Goal: Book appointment/travel/reservation

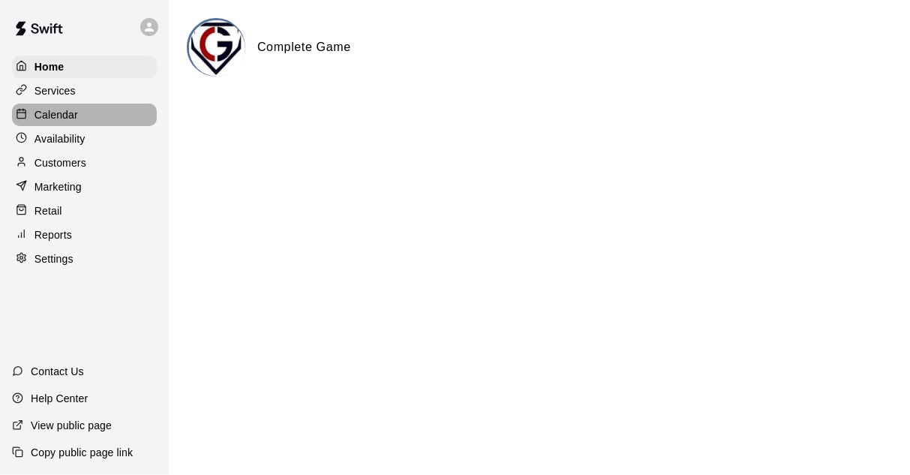
click at [45, 113] on p "Calendar" at bounding box center [57, 114] width 44 height 15
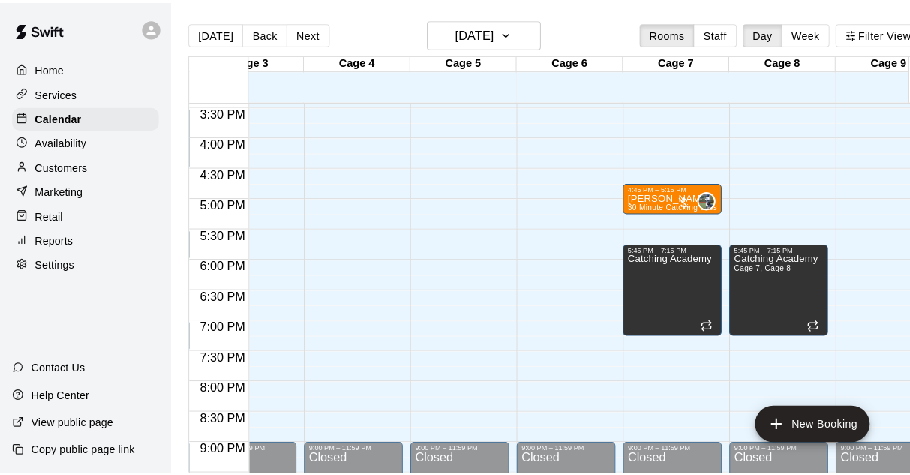
scroll to position [0, 239]
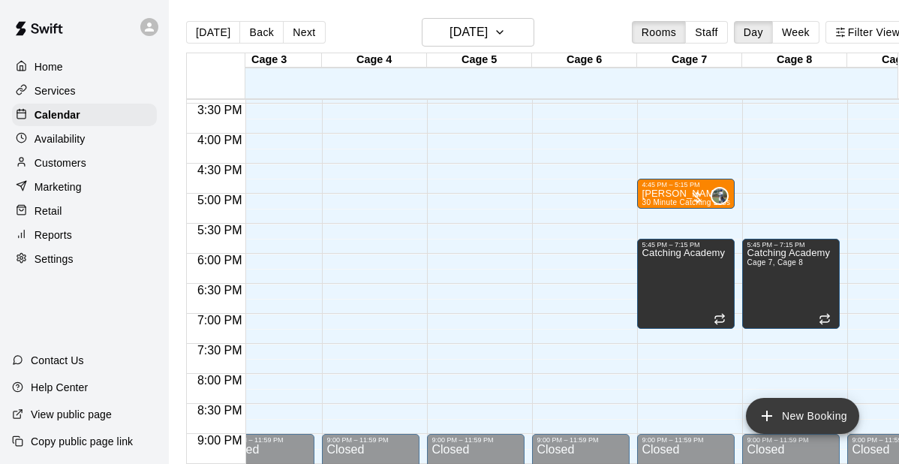
click at [777, 406] on button "New Booking" at bounding box center [802, 416] width 113 height 36
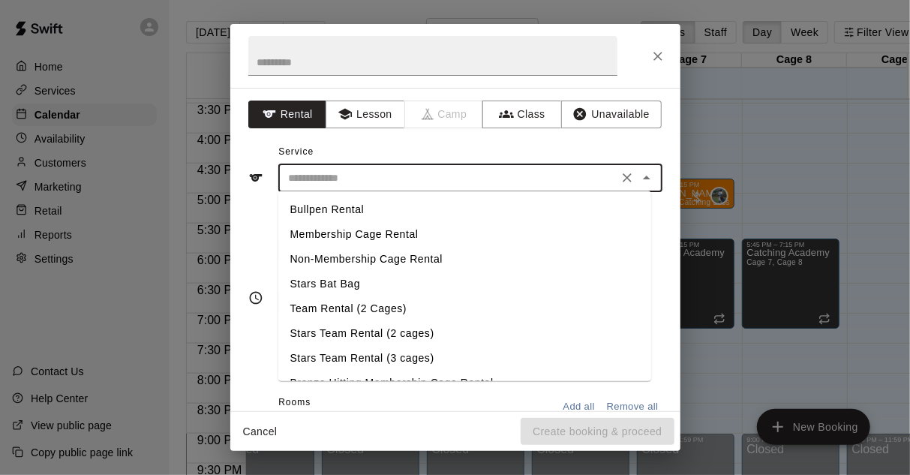
click at [389, 176] on input "text" at bounding box center [448, 178] width 331 height 19
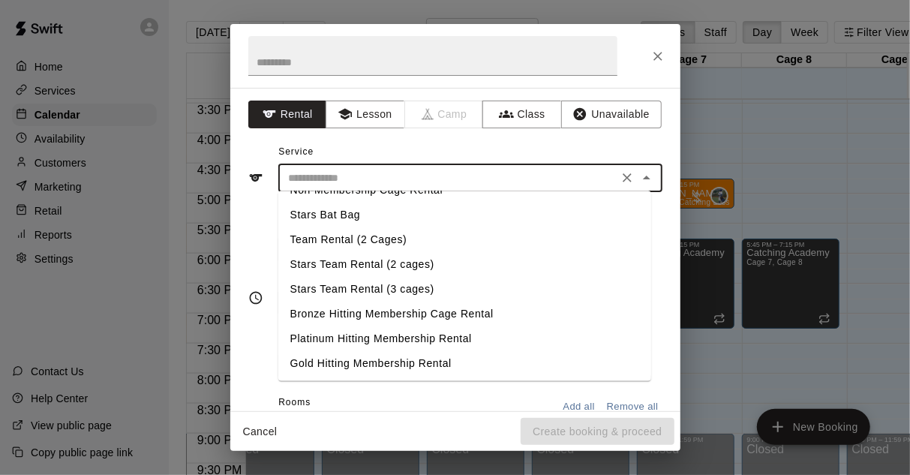
scroll to position [0, 0]
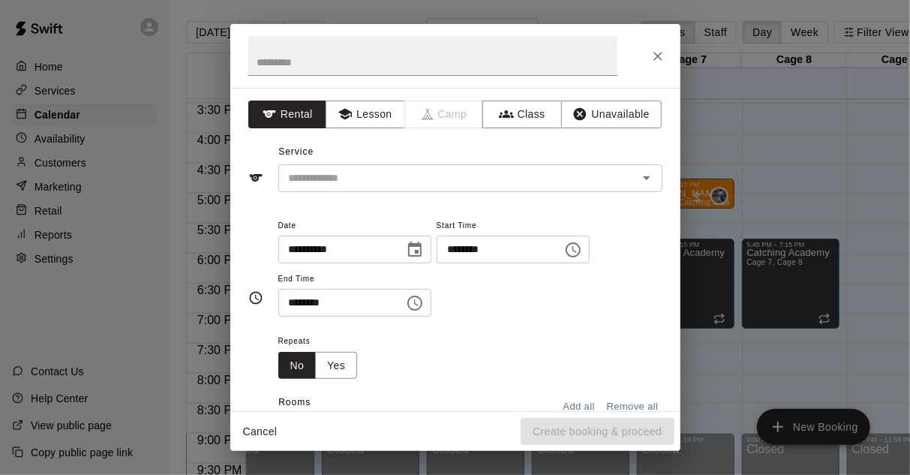
click at [531, 140] on div "Service ​" at bounding box center [455, 166] width 414 height 52
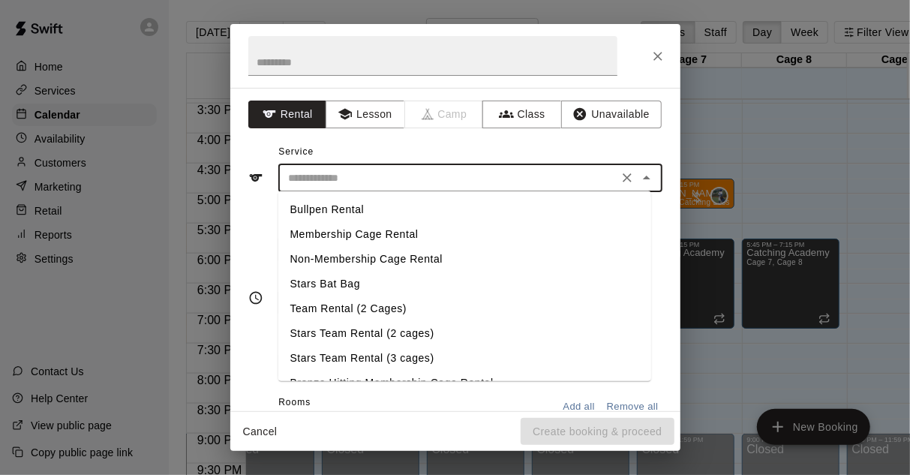
click at [368, 184] on input "text" at bounding box center [448, 178] width 331 height 19
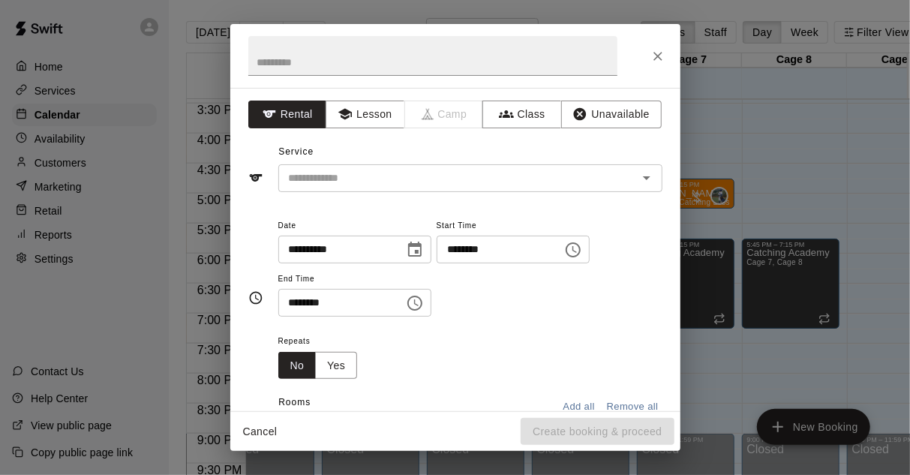
click at [238, 247] on div "**********" at bounding box center [455, 249] width 450 height 323
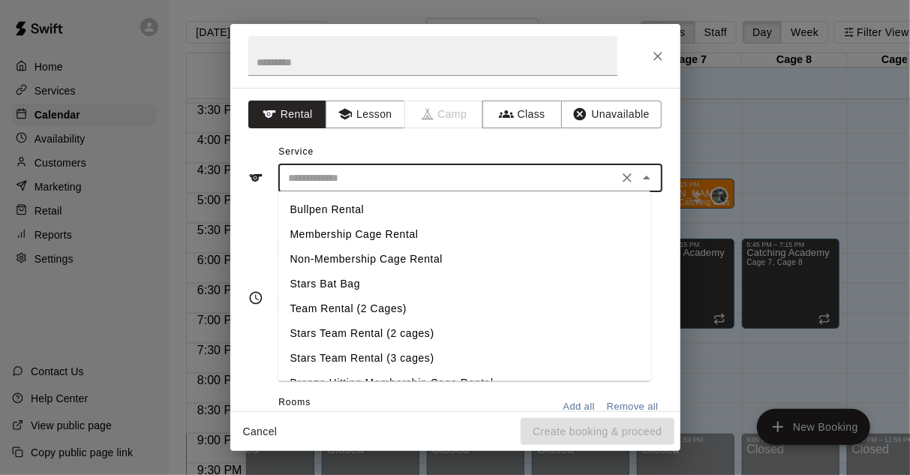
click at [413, 184] on input "text" at bounding box center [448, 178] width 331 height 19
click at [345, 236] on li "Membership Cage Rental" at bounding box center [464, 234] width 373 height 25
type input "**********"
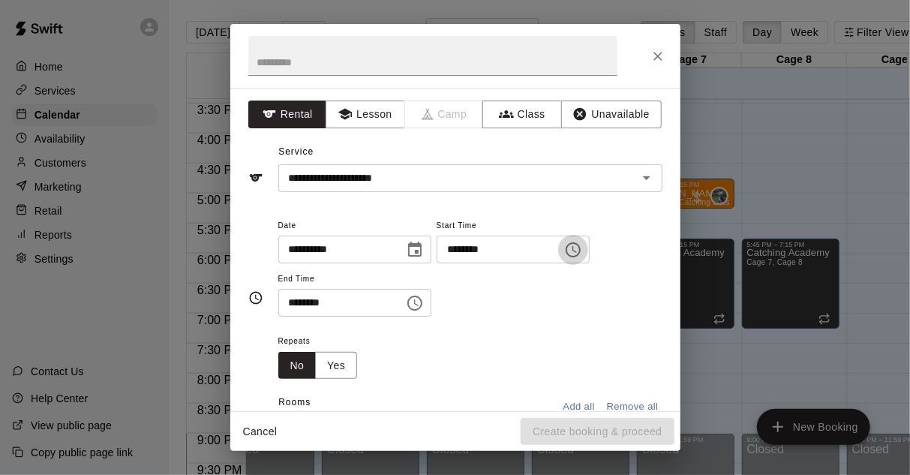
click at [582, 245] on icon "Choose time, selected time is 10:00 AM" at bounding box center [573, 250] width 18 height 18
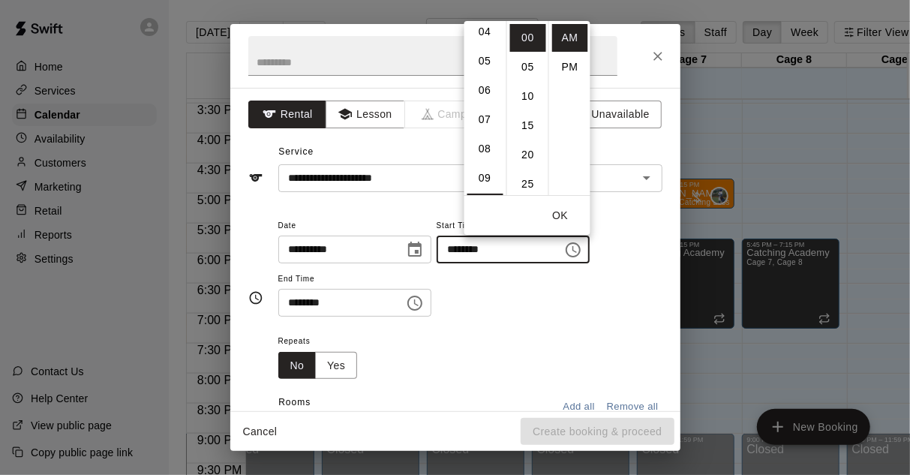
scroll to position [107, 0]
click at [485, 104] on li "06" at bounding box center [485, 107] width 36 height 28
click at [567, 65] on li "PM" at bounding box center [570, 67] width 36 height 28
type input "********"
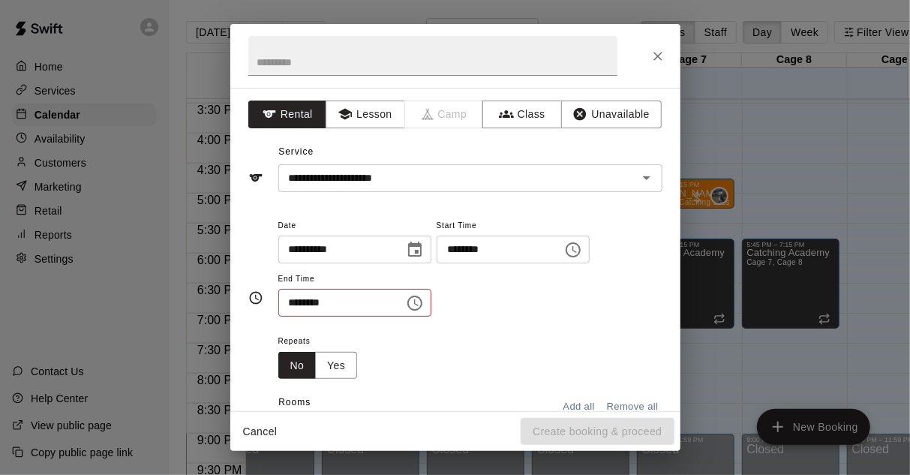
scroll to position [27, 0]
click at [424, 302] on icon "Choose time, selected time is 10:30 AM" at bounding box center [415, 303] width 18 height 18
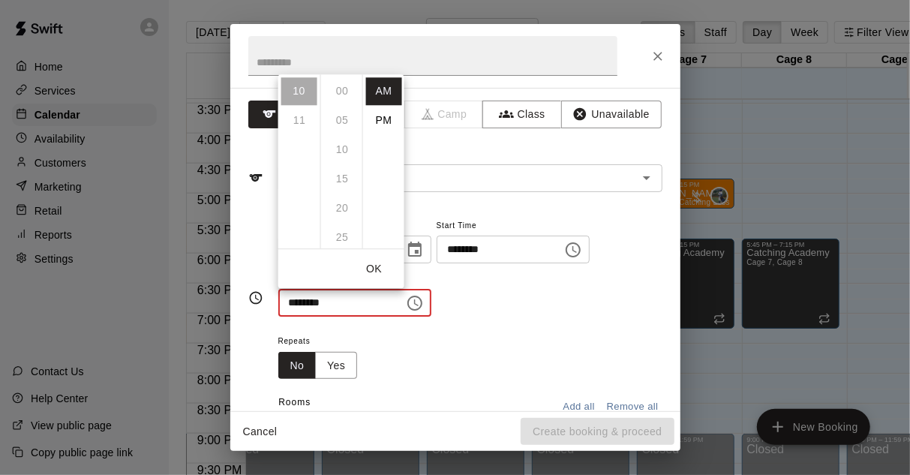
scroll to position [0, 0]
click at [380, 124] on li "PM" at bounding box center [384, 121] width 36 height 28
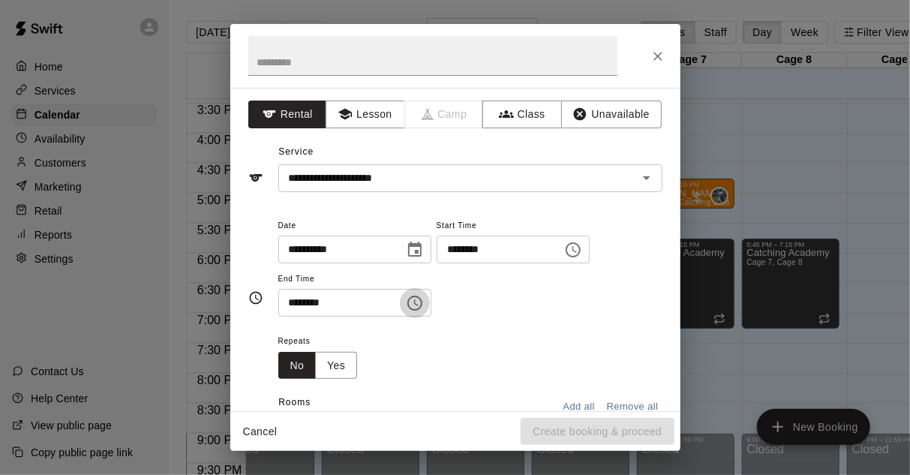
click at [422, 308] on icon "Choose time, selected time is 10:30 PM" at bounding box center [414, 303] width 15 height 15
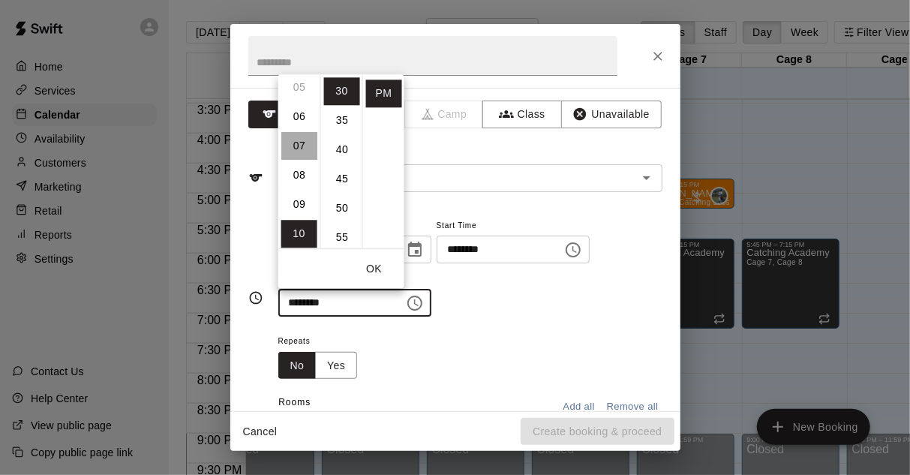
click at [294, 143] on li "07" at bounding box center [299, 146] width 36 height 28
type input "********"
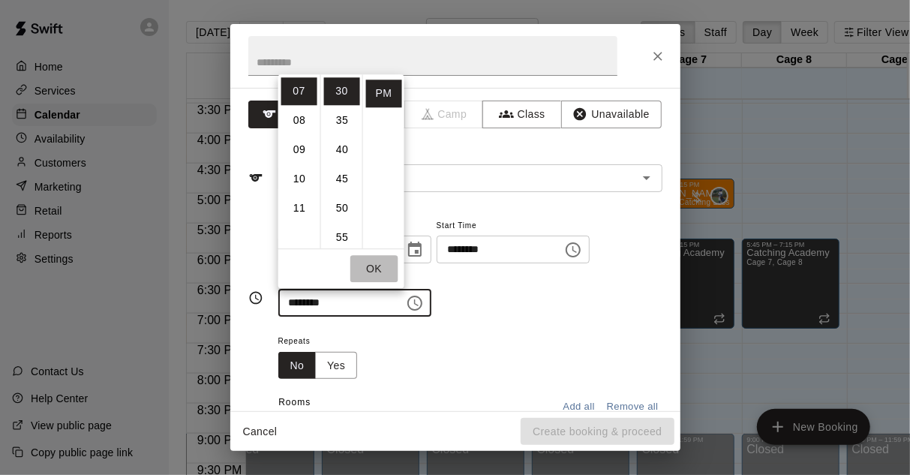
click at [380, 263] on button "OK" at bounding box center [374, 269] width 48 height 28
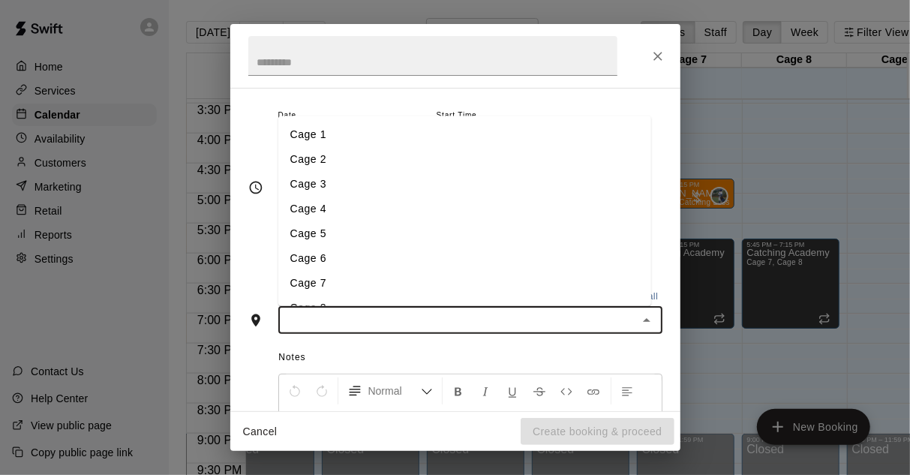
click at [524, 321] on input "text" at bounding box center [458, 320] width 350 height 19
click at [320, 185] on li "Cage 3" at bounding box center [464, 184] width 373 height 25
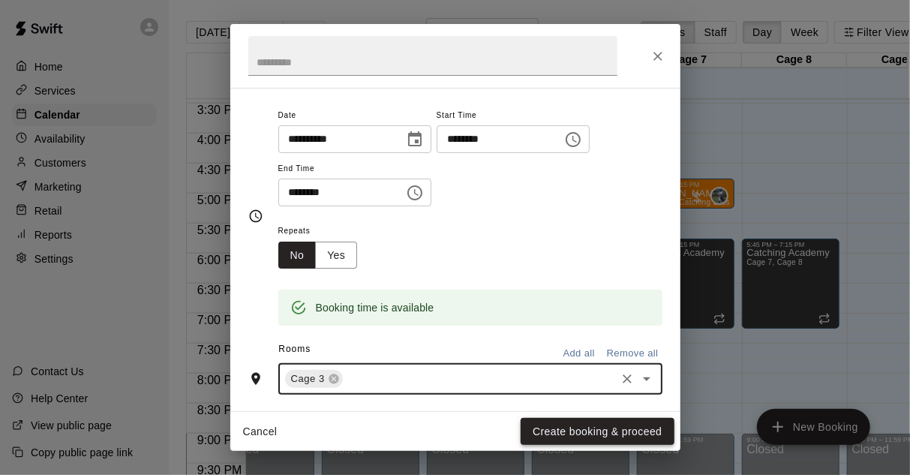
click at [584, 432] on button "Create booking & proceed" at bounding box center [597, 432] width 153 height 28
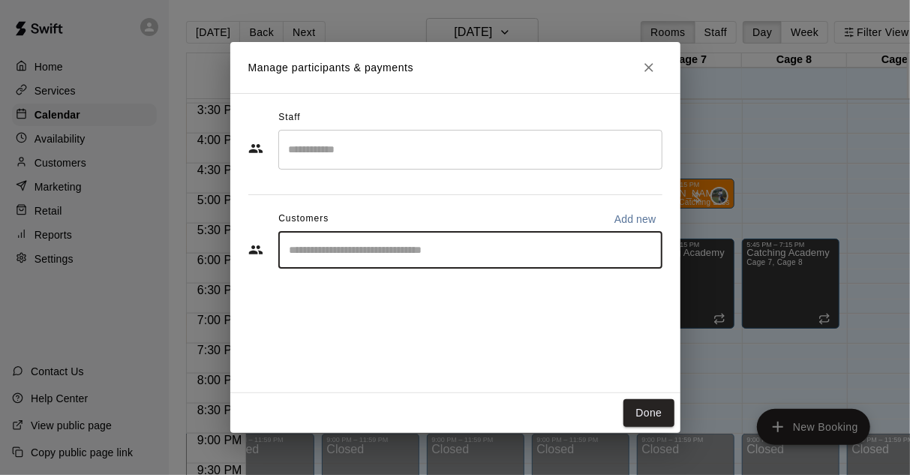
click at [389, 250] on input "Start typing to search customers..." at bounding box center [470, 249] width 371 height 15
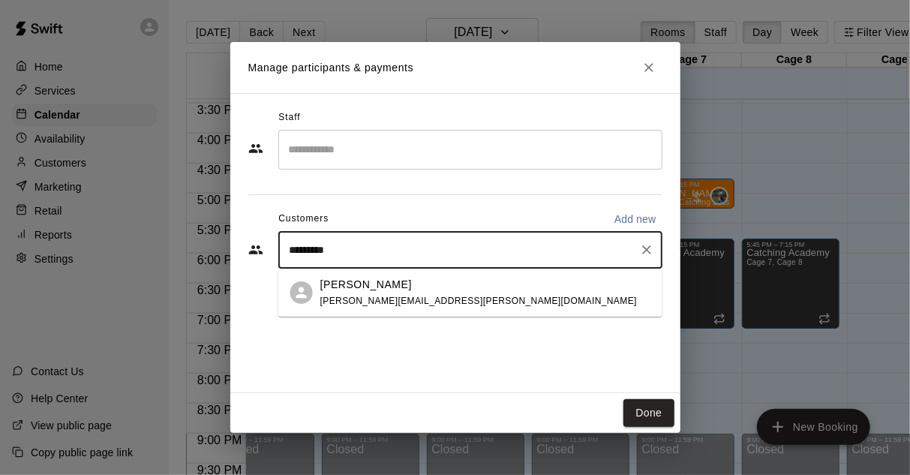
type input "**********"
click at [360, 292] on div "[PERSON_NAME] [PERSON_NAME][EMAIL_ADDRESS][PERSON_NAME][DOMAIN_NAME]" at bounding box center [478, 293] width 317 height 32
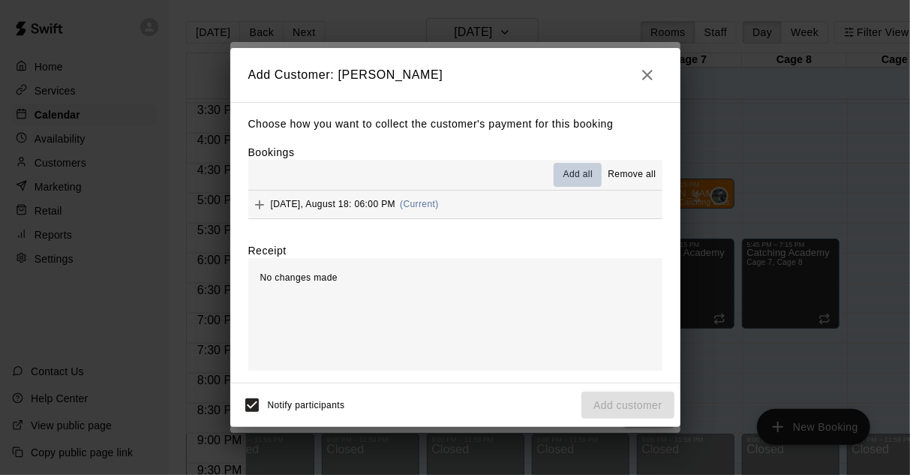
click at [579, 176] on span "Add all" at bounding box center [579, 174] width 30 height 15
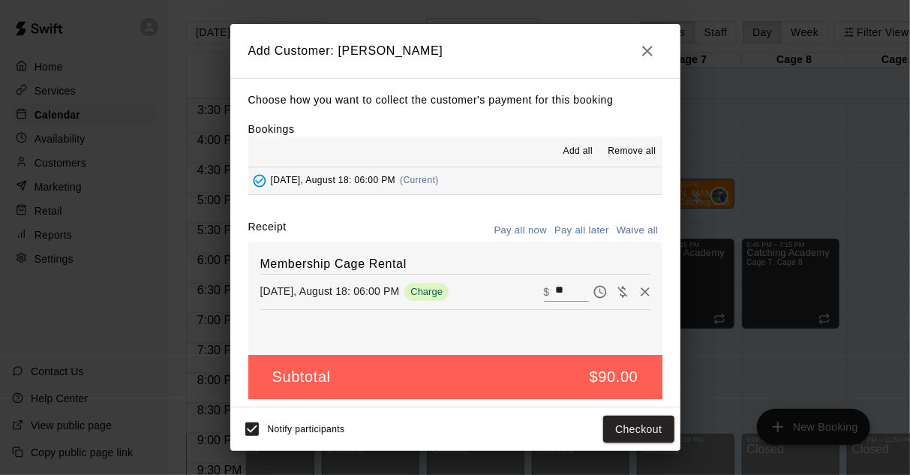
click at [564, 234] on button "Pay all later" at bounding box center [582, 230] width 62 height 23
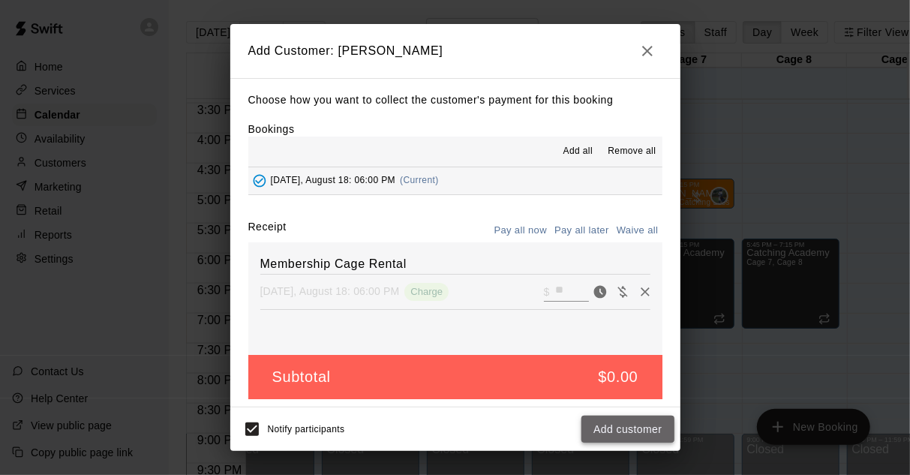
click at [620, 436] on button "Add customer" at bounding box center [628, 430] width 92 height 28
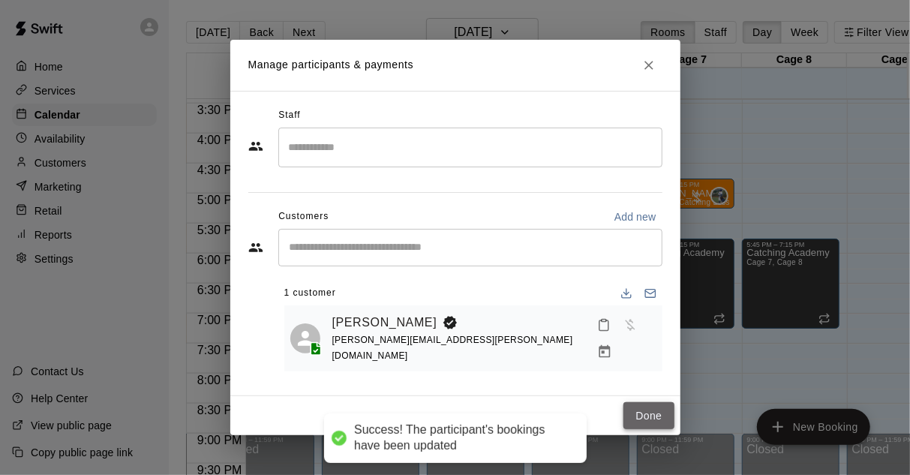
click at [635, 406] on button "Done" at bounding box center [649, 416] width 50 height 28
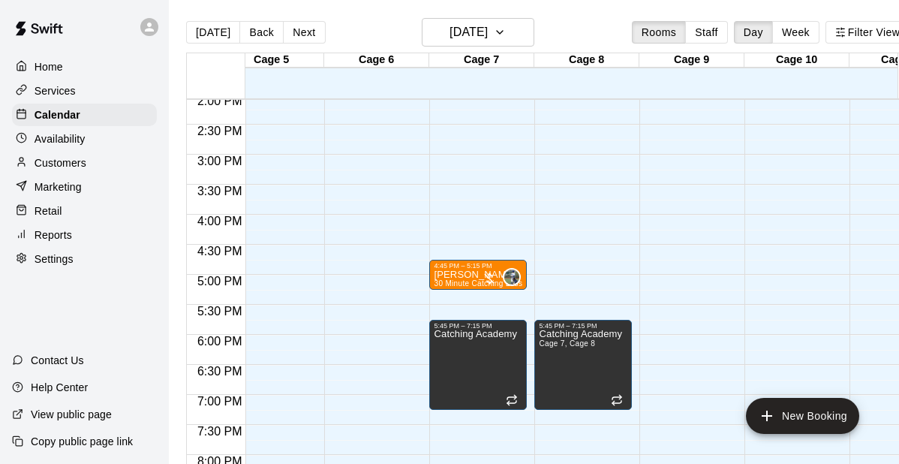
scroll to position [0, 536]
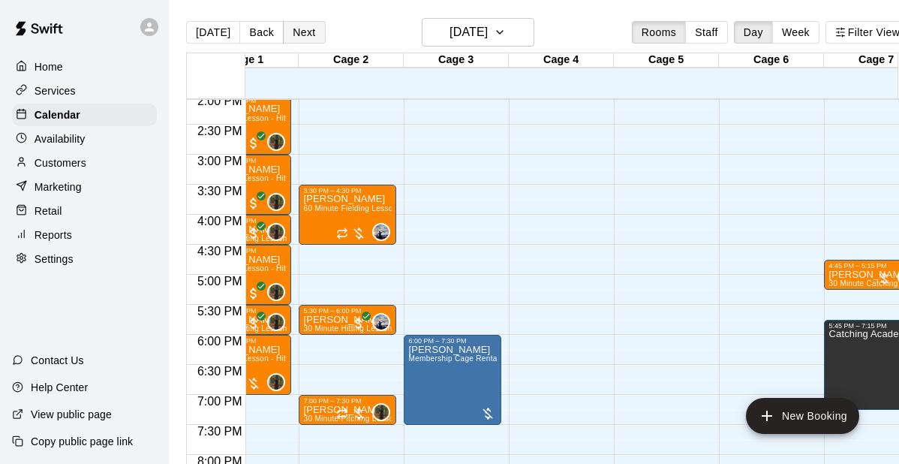
click at [309, 35] on button "Next" at bounding box center [304, 32] width 42 height 23
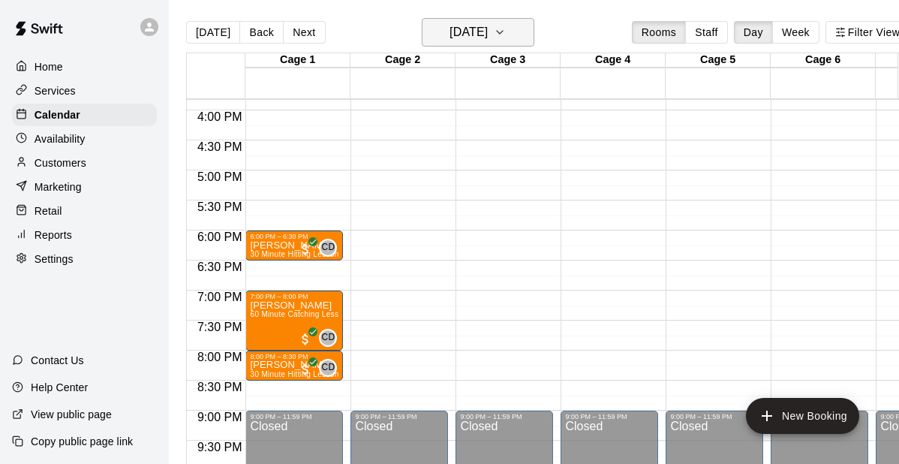
click at [488, 29] on h6 "[DATE]" at bounding box center [468, 32] width 38 height 21
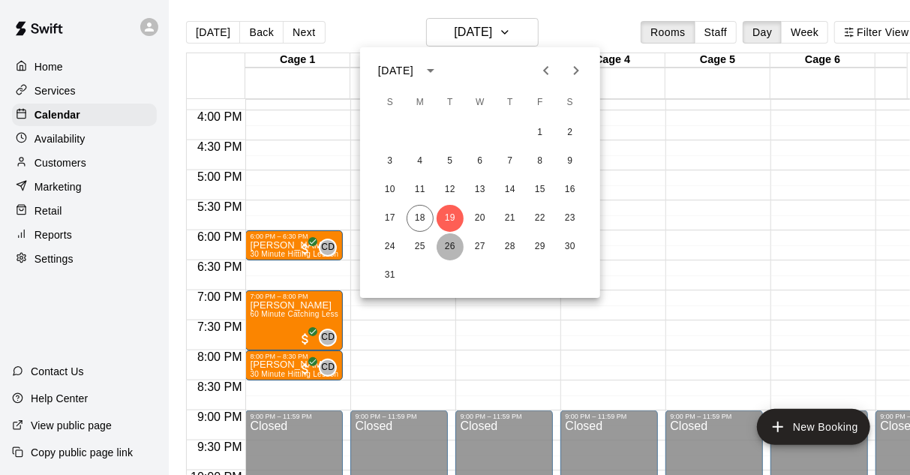
click at [455, 245] on button "26" at bounding box center [450, 246] width 27 height 27
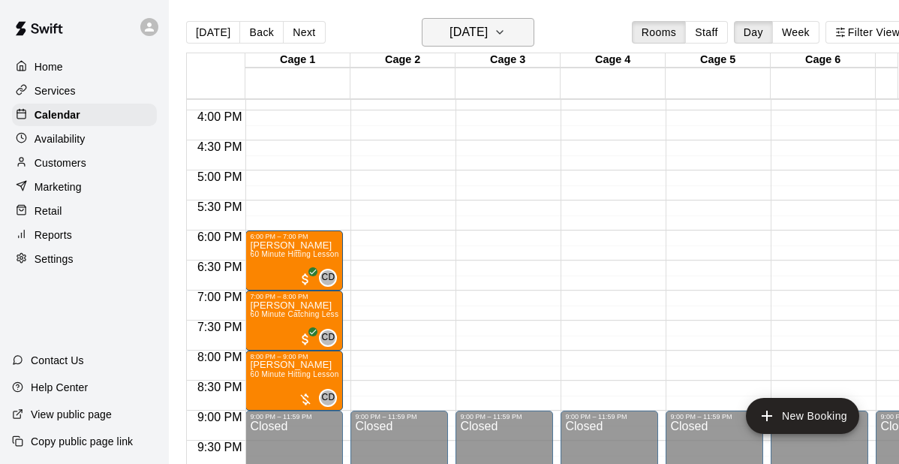
click at [488, 33] on h6 "[DATE]" at bounding box center [468, 32] width 38 height 21
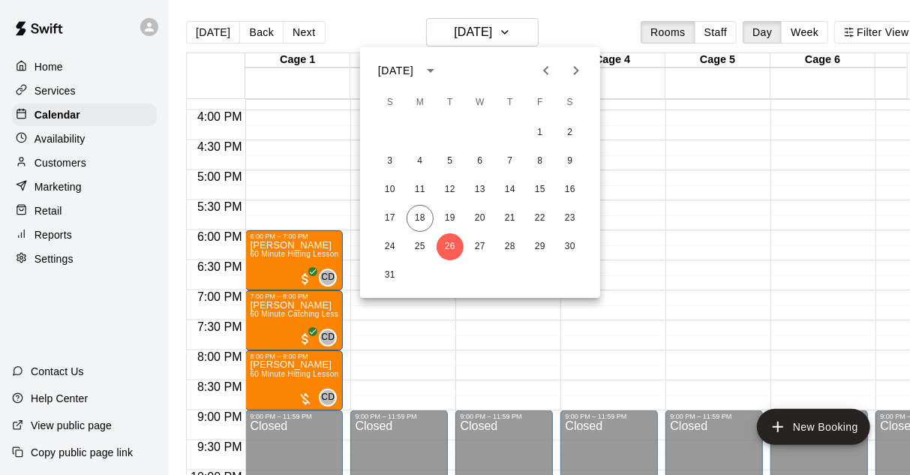
click at [661, 313] on div at bounding box center [455, 237] width 910 height 475
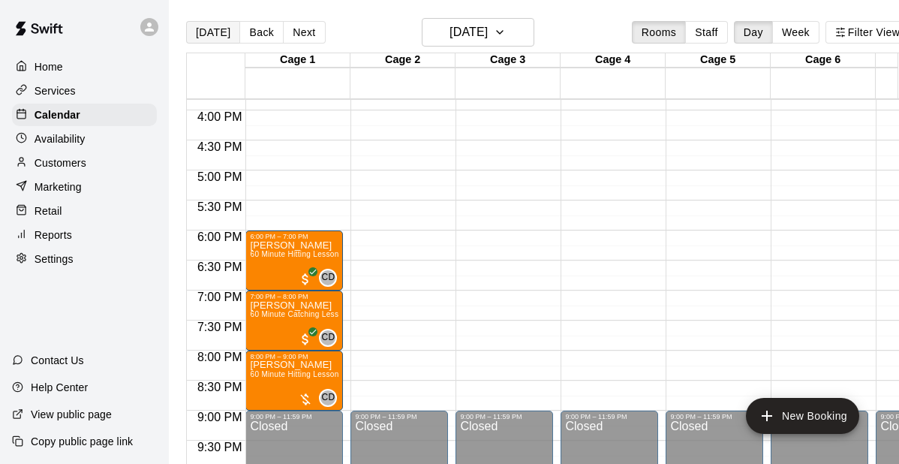
click at [209, 28] on button "[DATE]" at bounding box center [213, 32] width 54 height 23
